Goal: Information Seeking & Learning: Learn about a topic

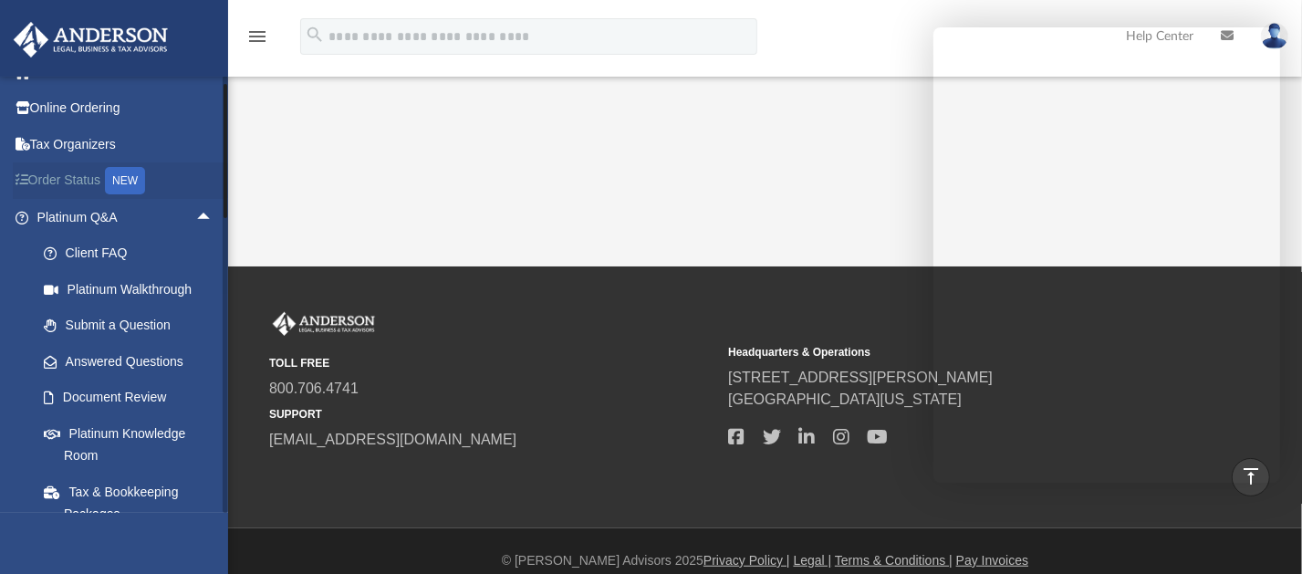
scroll to position [675, 0]
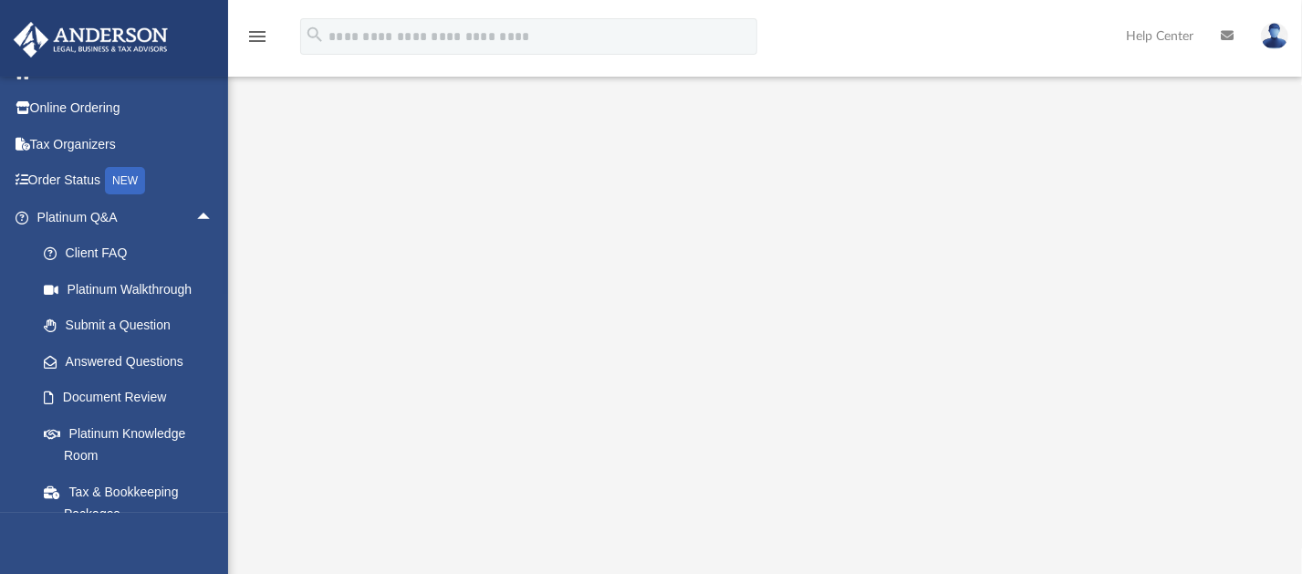
scroll to position [155, 0]
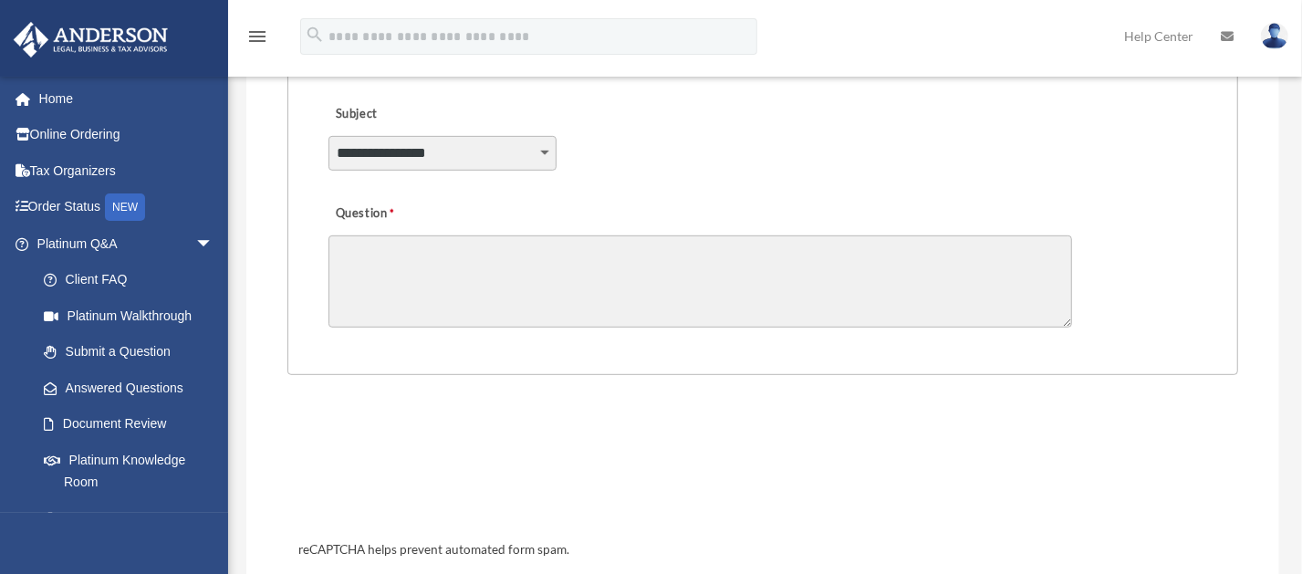
scroll to position [531, 0]
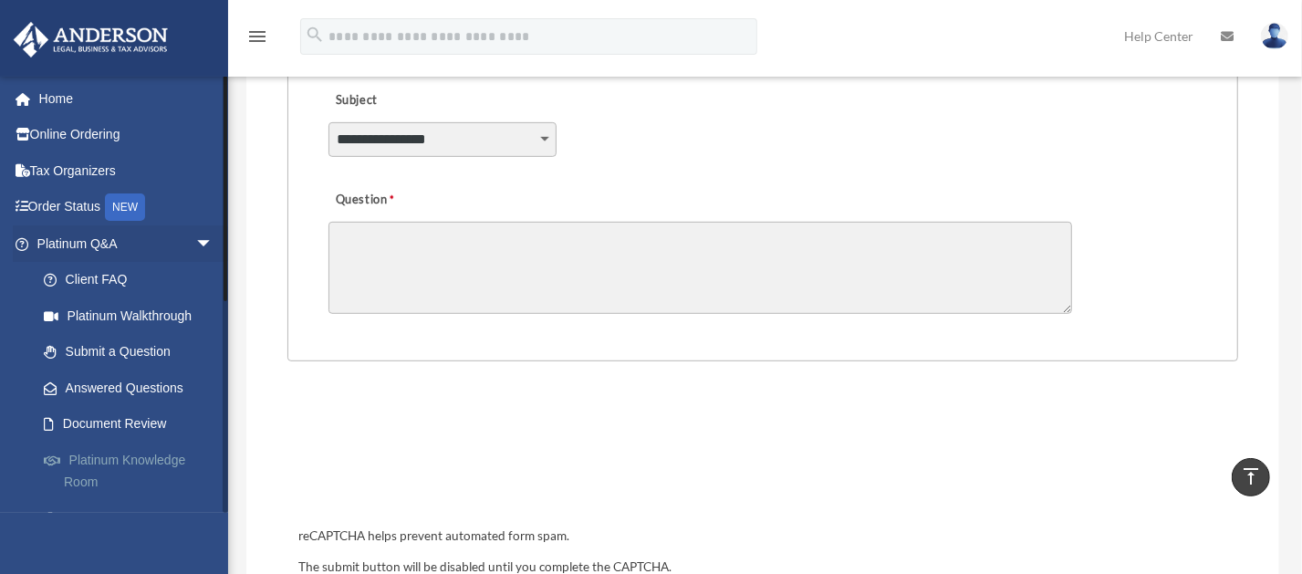
click at [169, 458] on link "Platinum Knowledge Room" at bounding box center [133, 470] width 215 height 58
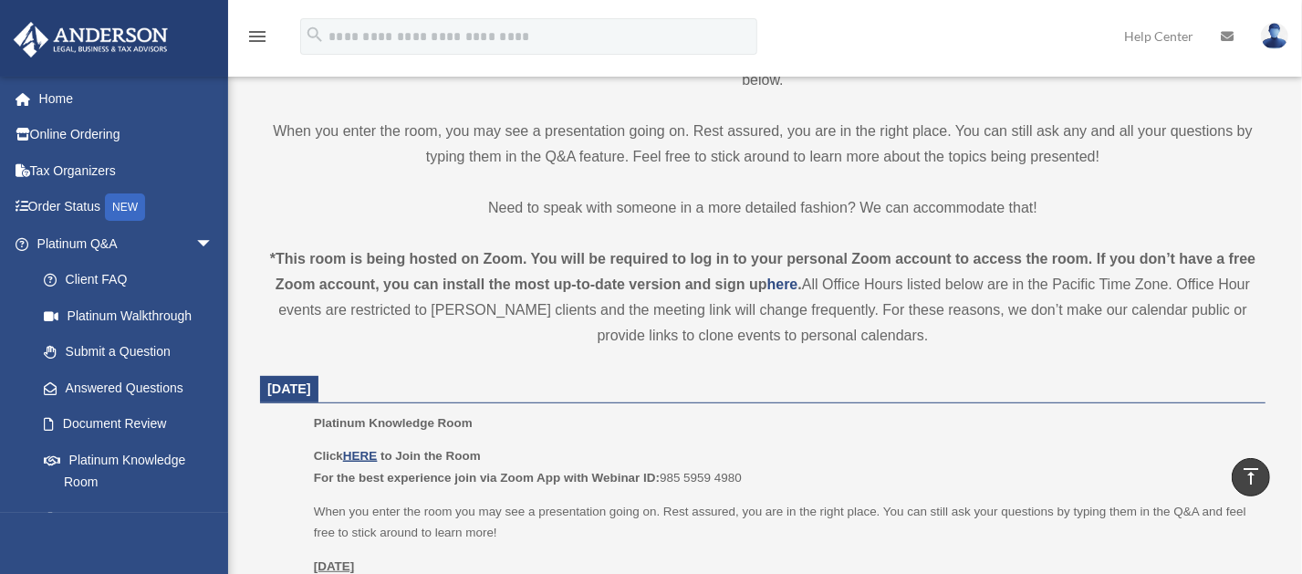
scroll to position [591, 0]
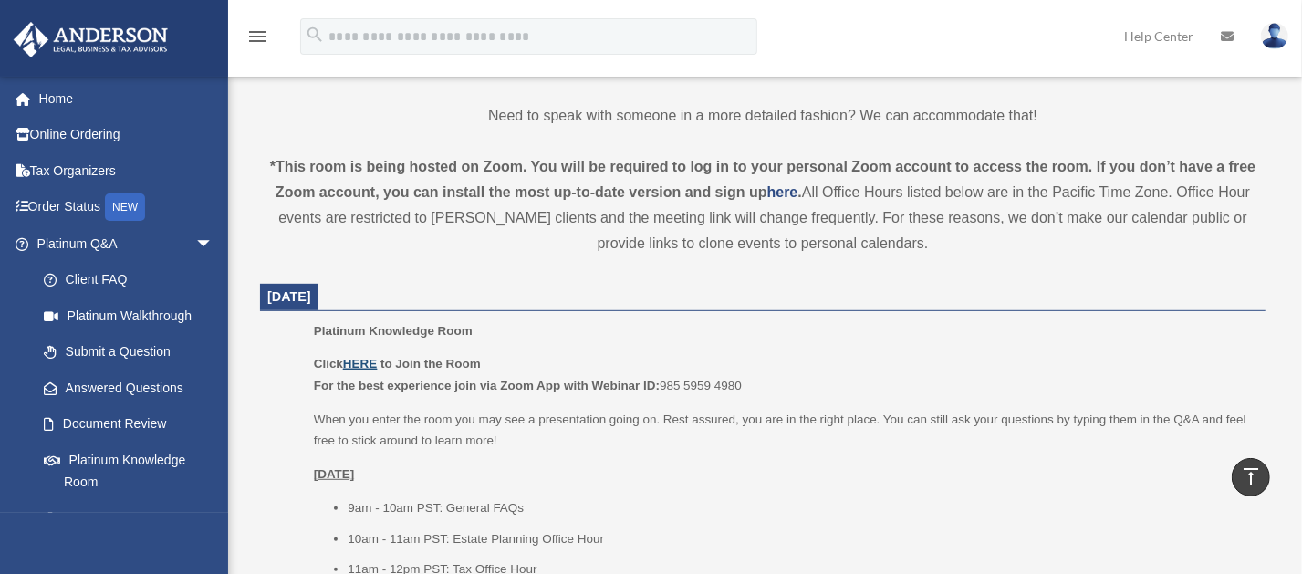
click at [366, 359] on u "HERE" at bounding box center [360, 364] width 34 height 14
